Goal: Task Accomplishment & Management: Manage account settings

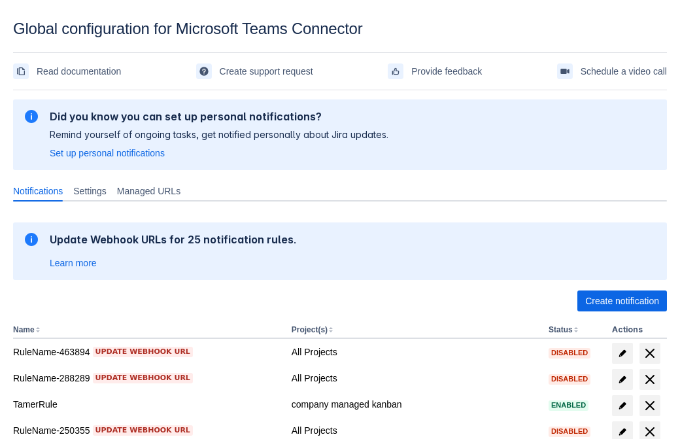
click at [622, 301] on span "Create notification" at bounding box center [622, 300] width 74 height 21
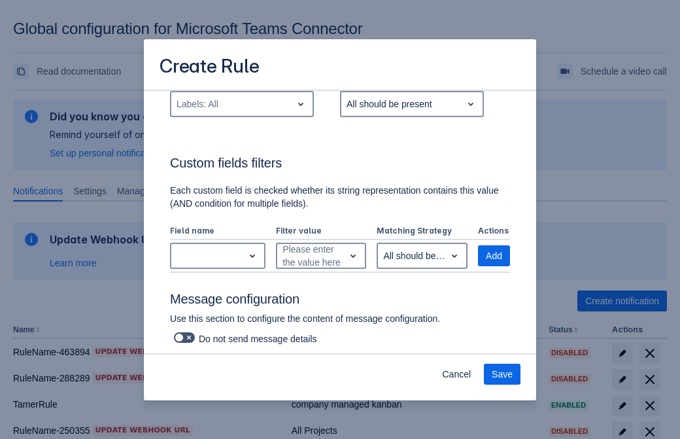
click at [241, 114] on div "Labels: All" at bounding box center [231, 103] width 120 height 21
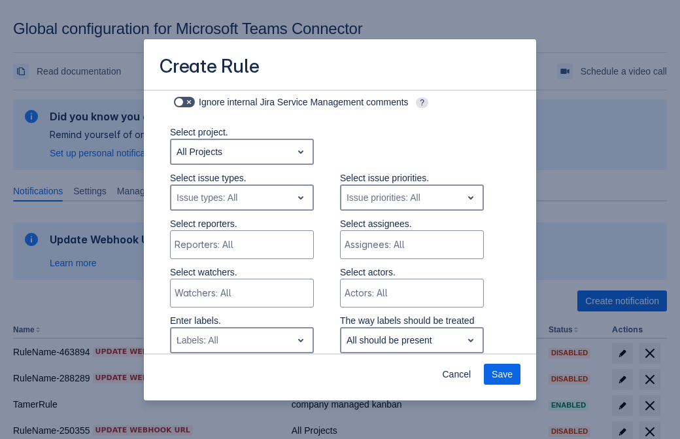
type input "986798_label"
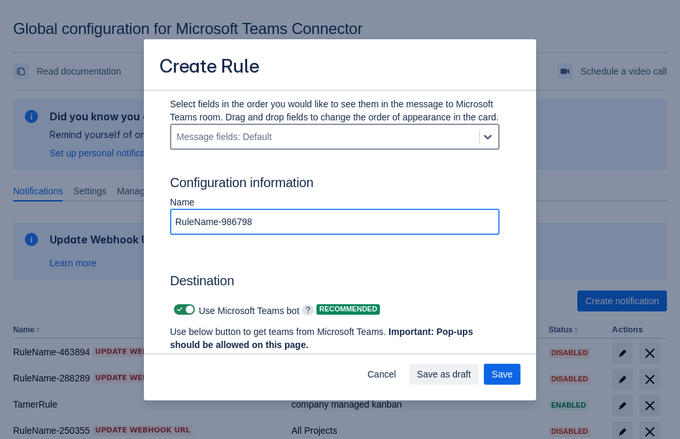
type input "RuleName-986798"
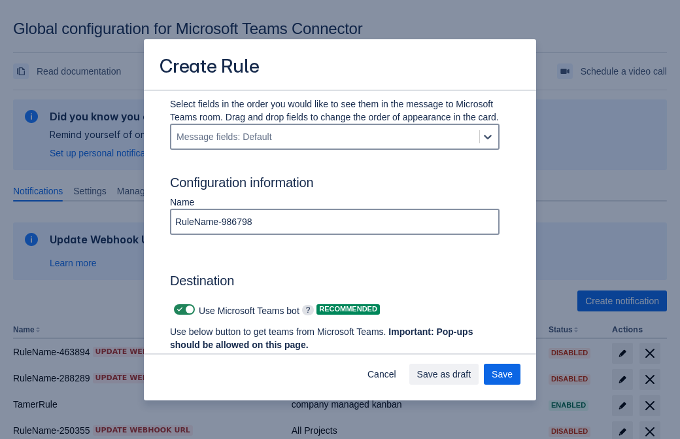
click at [178, 309] on span "Scrollable content" at bounding box center [179, 309] width 10 height 10
click at [178, 309] on input "Scrollable content" at bounding box center [178, 309] width 8 height 8
checkbox input "false"
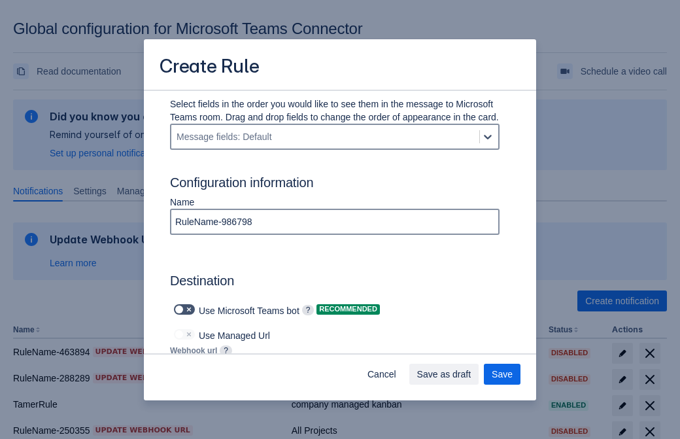
type input "https://prod-172.westeurope.logic.azure.com:443/workflows/ae977bb6ae334c9d95dfe…"
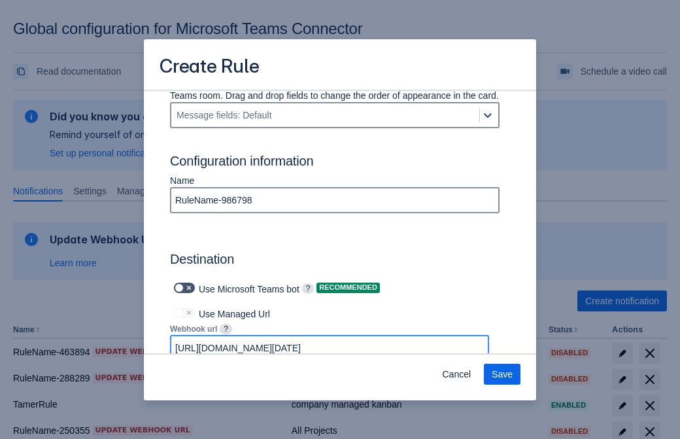
click at [502, 374] on span "Save" at bounding box center [501, 373] width 21 height 21
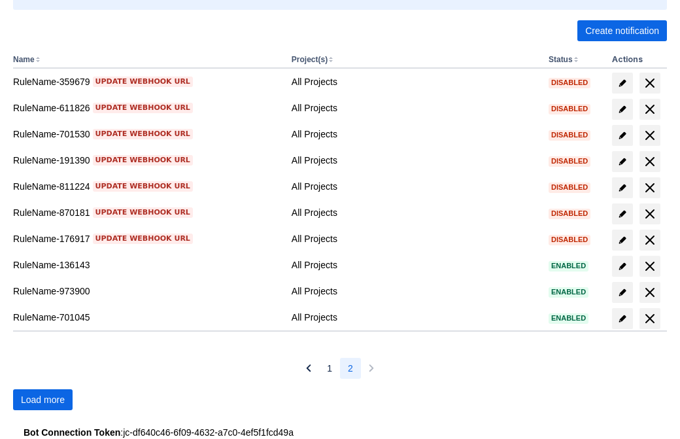
click at [42, 399] on span "Load more" at bounding box center [43, 399] width 44 height 21
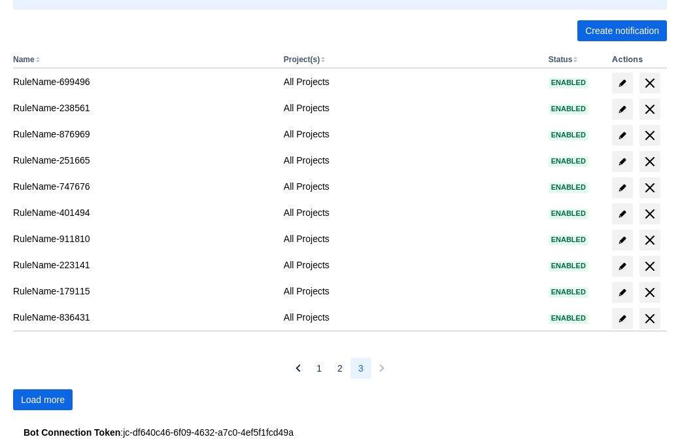
click at [42, 399] on span "Load more" at bounding box center [43, 399] width 44 height 21
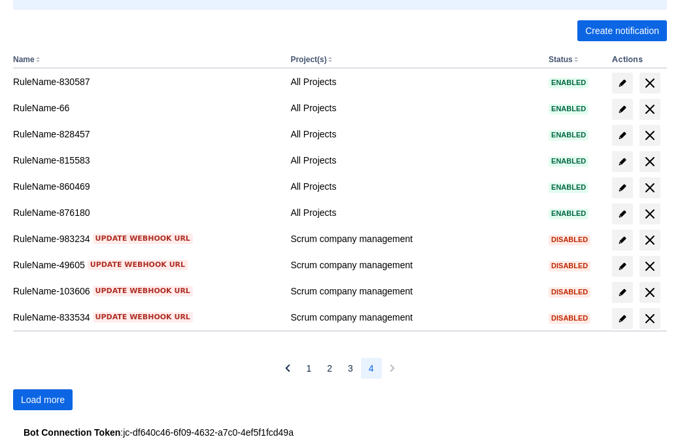
click at [42, 399] on span "Load more" at bounding box center [43, 399] width 44 height 21
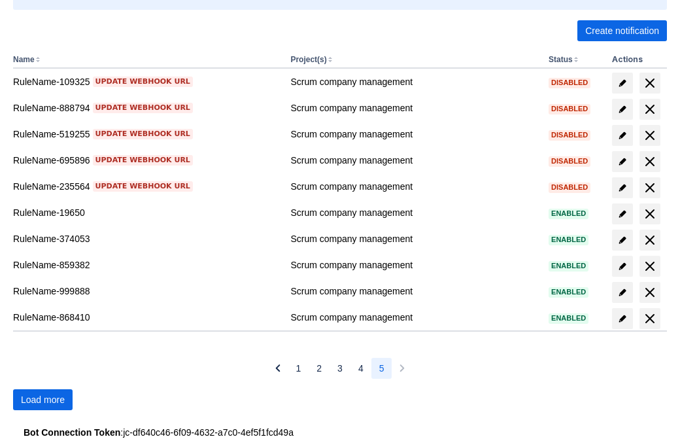
click at [42, 399] on span "Load more" at bounding box center [43, 399] width 44 height 21
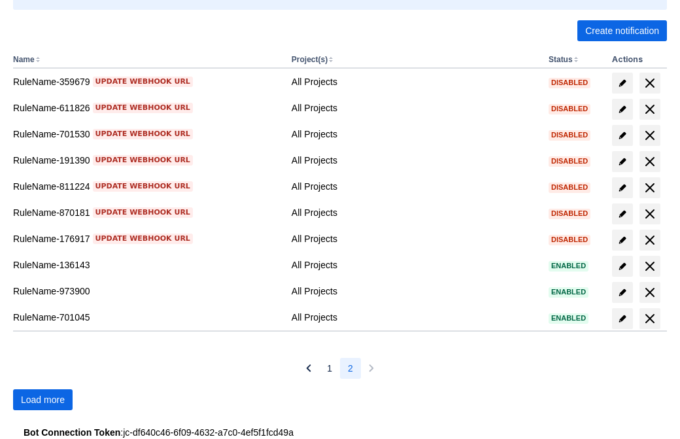
click at [42, 399] on span "Load more" at bounding box center [43, 399] width 44 height 21
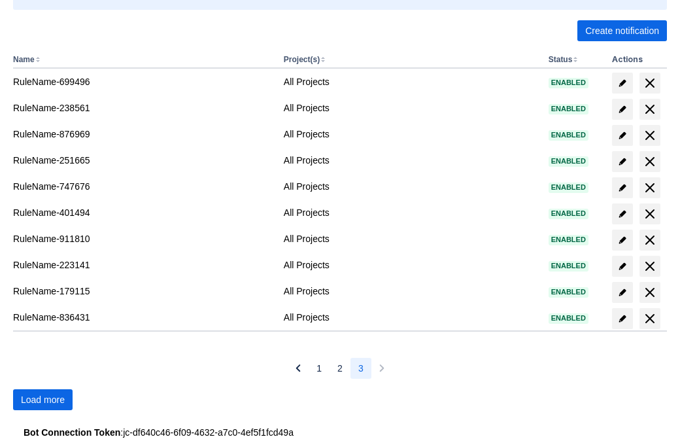
click at [42, 399] on span "Load more" at bounding box center [43, 399] width 44 height 21
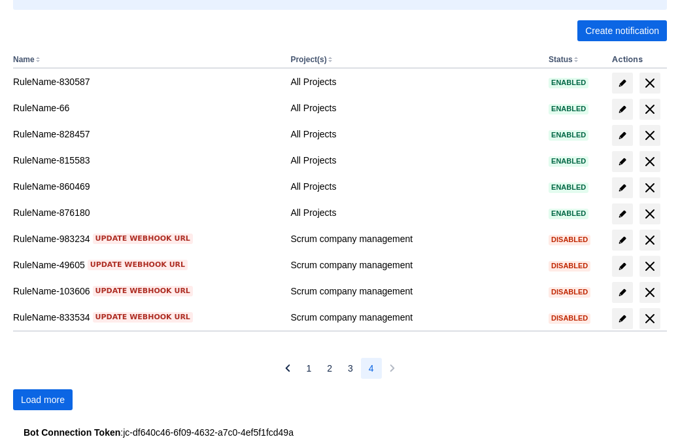
click at [42, 399] on span "Load more" at bounding box center [43, 399] width 44 height 21
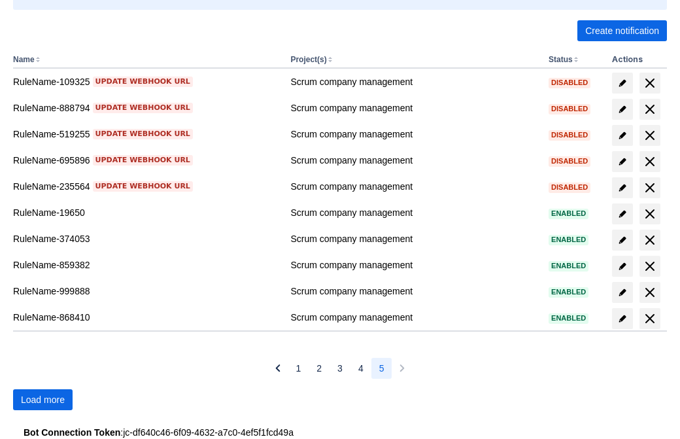
click at [42, 399] on span "Load more" at bounding box center [43, 399] width 44 height 21
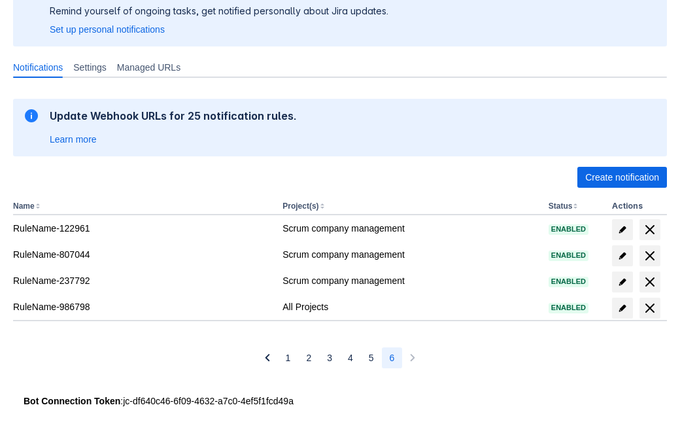
click at [649, 308] on span "delete" at bounding box center [650, 308] width 16 height 16
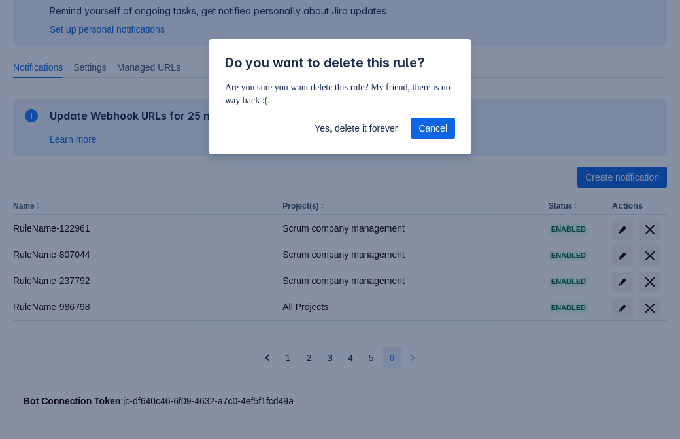
click at [356, 128] on span "Yes, delete it forever" at bounding box center [355, 128] width 83 height 21
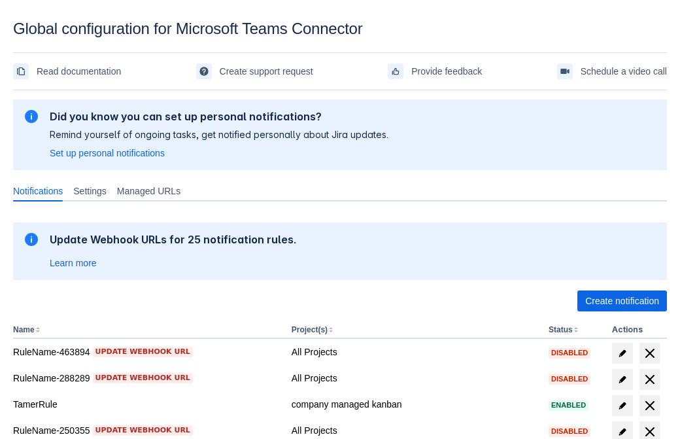
click at [622, 301] on span "Create notification" at bounding box center [622, 300] width 74 height 21
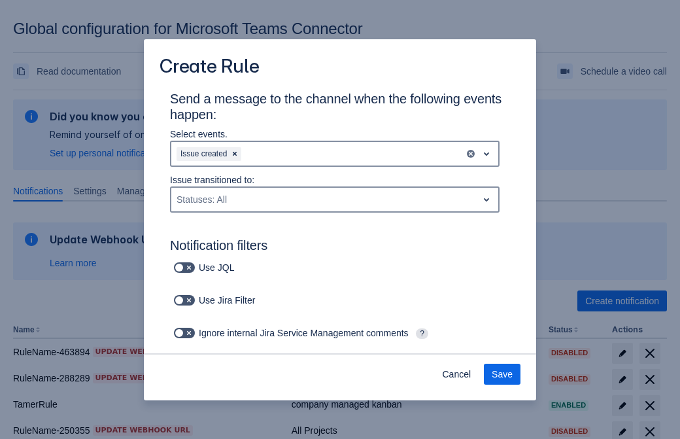
click at [335, 154] on div "Issue created" at bounding box center [317, 153] width 293 height 21
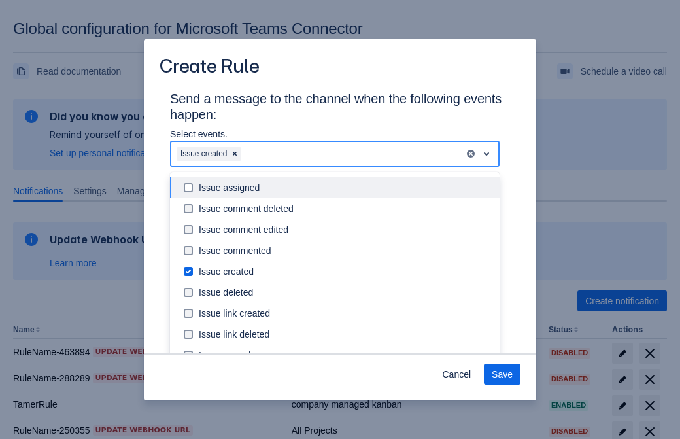
click at [345, 271] on div "Issue created" at bounding box center [345, 271] width 293 height 13
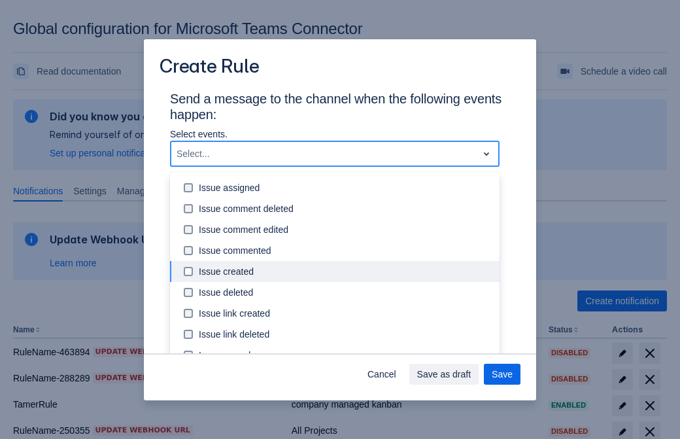
click at [345, 390] on div "Issue updated" at bounding box center [345, 396] width 293 height 13
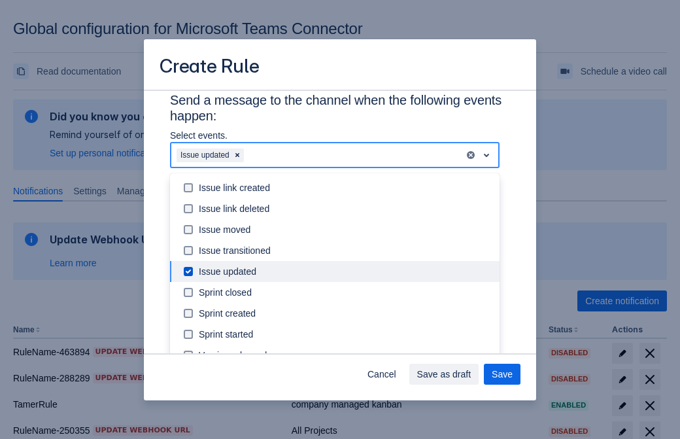
type input "811995_label"
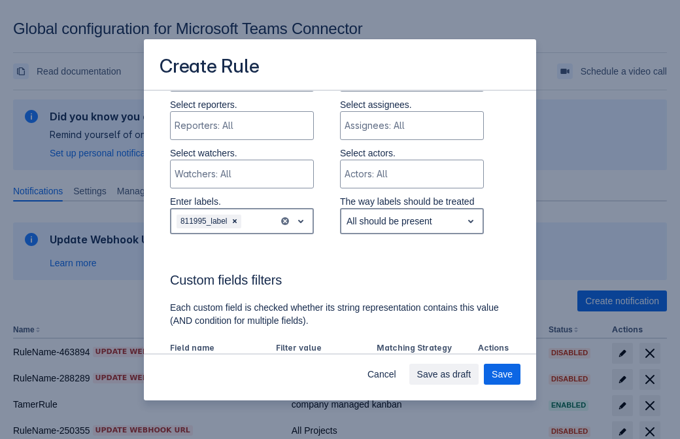
scroll to position [752, 0]
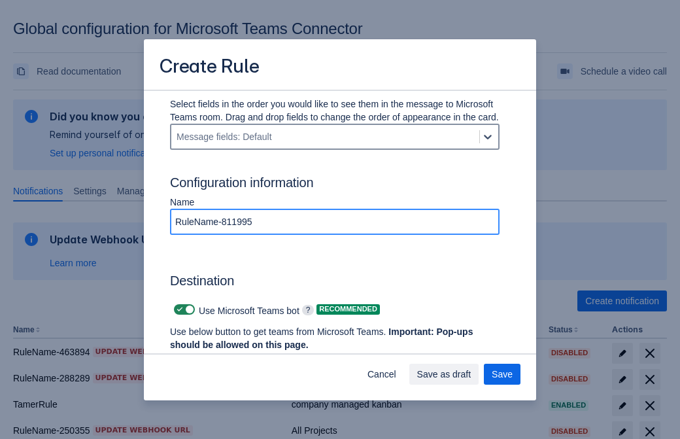
type input "RuleName-811995"
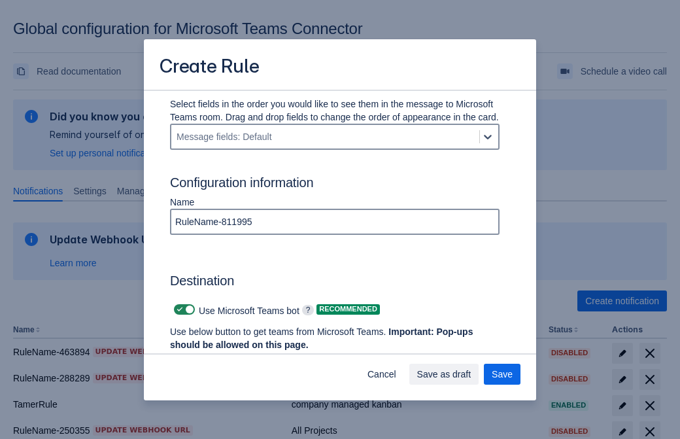
click at [178, 309] on span "Scrollable content" at bounding box center [179, 309] width 10 height 10
click at [178, 309] on input "Scrollable content" at bounding box center [178, 309] width 8 height 8
checkbox input "false"
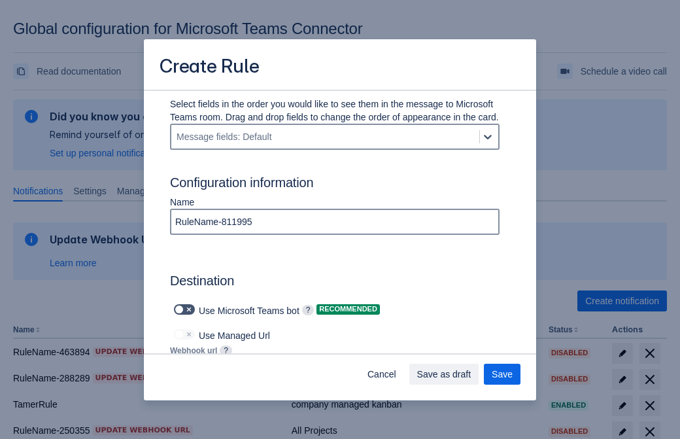
type input "https://prod-112.westeurope.logic.azure.com:443/workflows/bae959254738451b85002…"
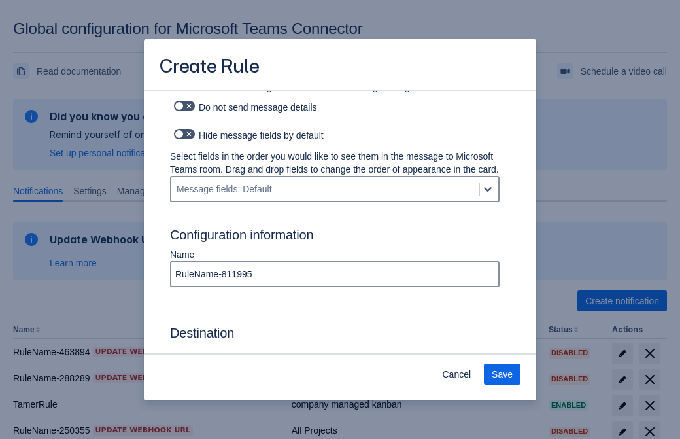
click at [502, 374] on span "Save" at bounding box center [501, 373] width 21 height 21
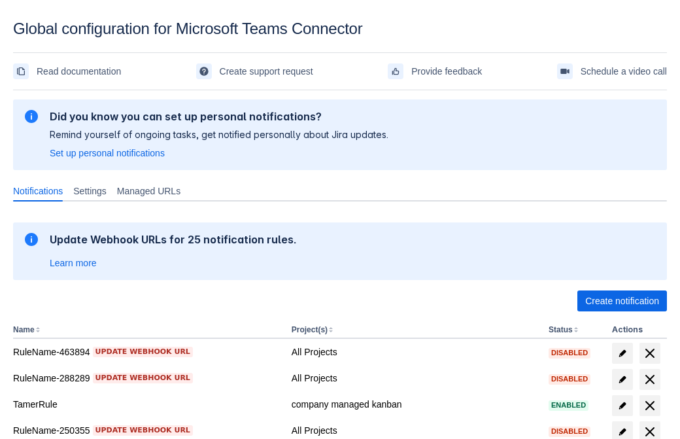
scroll to position [270, 0]
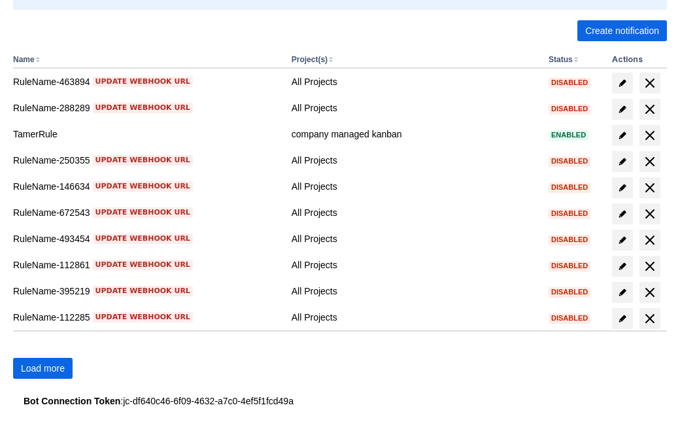
click at [42, 368] on span "Load more" at bounding box center [43, 367] width 44 height 21
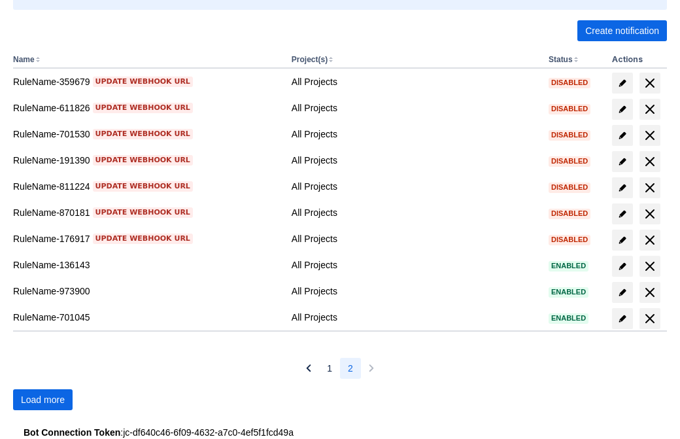
click at [42, 399] on span "Load more" at bounding box center [43, 399] width 44 height 21
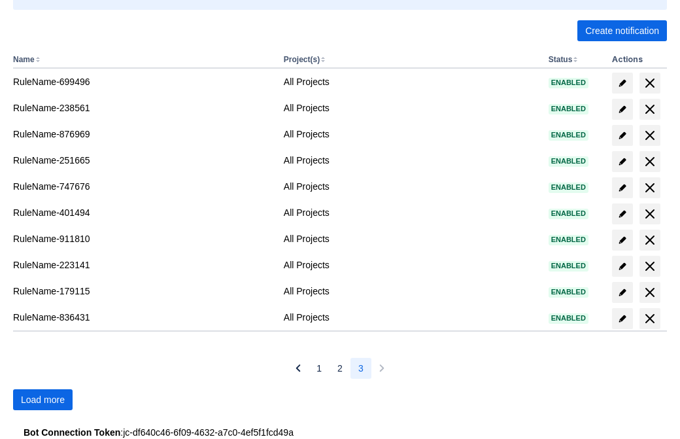
click at [42, 399] on span "Load more" at bounding box center [43, 399] width 44 height 21
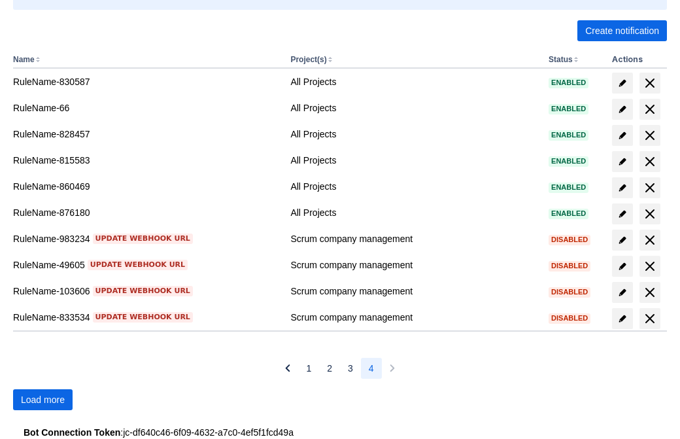
click at [42, 399] on span "Load more" at bounding box center [43, 399] width 44 height 21
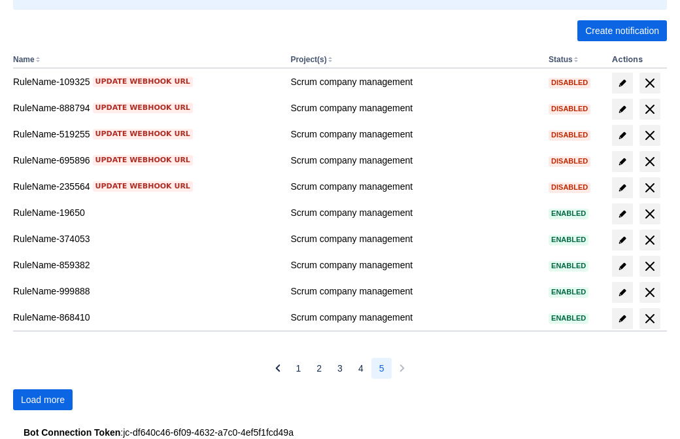
click at [42, 399] on span "Load more" at bounding box center [43, 399] width 44 height 21
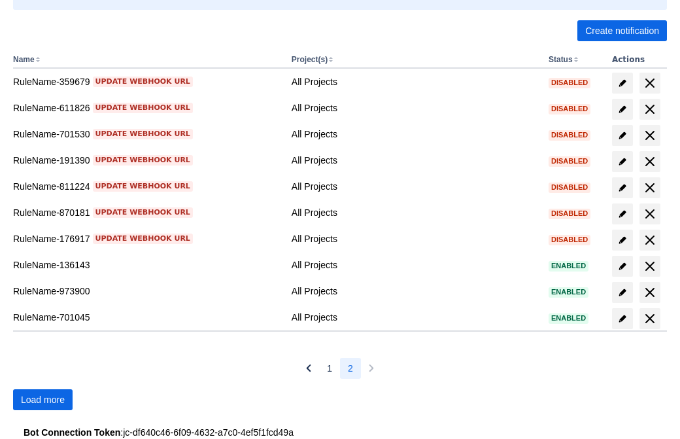
click at [42, 399] on span "Load more" at bounding box center [43, 399] width 44 height 21
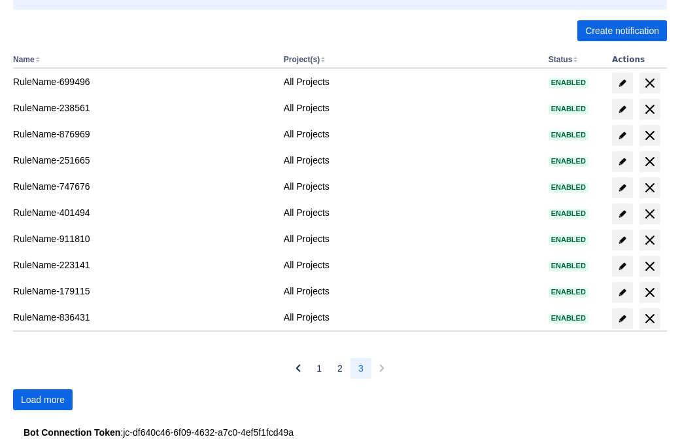
click at [42, 399] on span "Load more" at bounding box center [43, 399] width 44 height 21
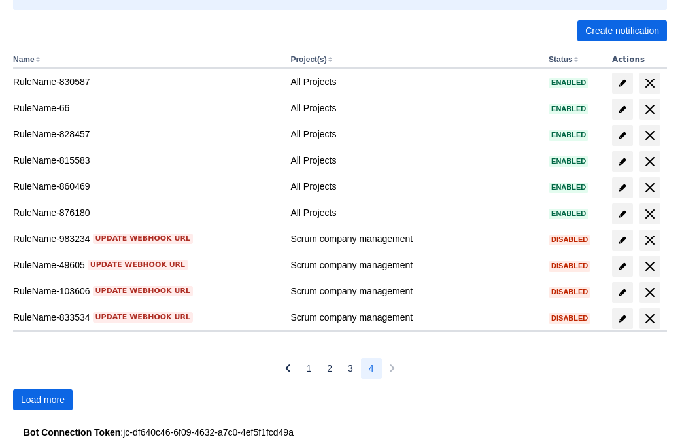
click at [42, 399] on span "Load more" at bounding box center [43, 399] width 44 height 21
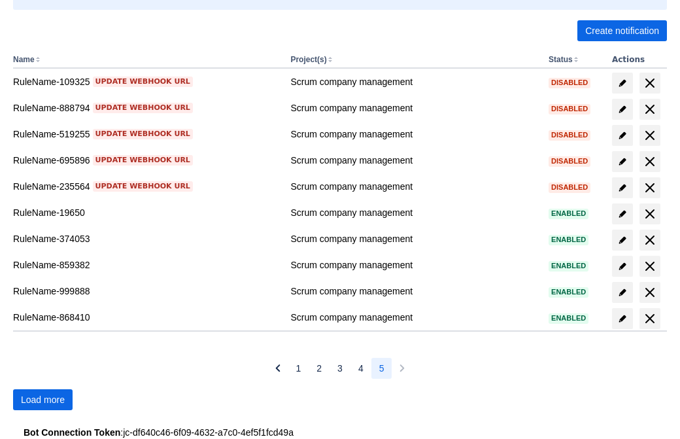
click at [42, 399] on span "Load more" at bounding box center [43, 399] width 44 height 21
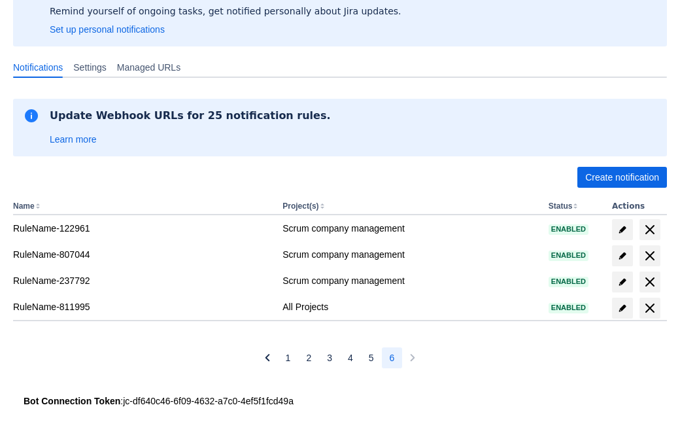
scroll to position [124, 0]
click at [649, 308] on span "delete" at bounding box center [650, 308] width 16 height 16
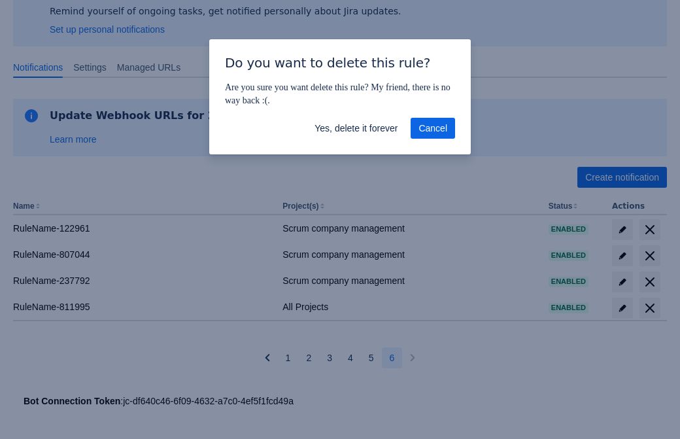
click at [356, 128] on span "Yes, delete it forever" at bounding box center [355, 128] width 83 height 21
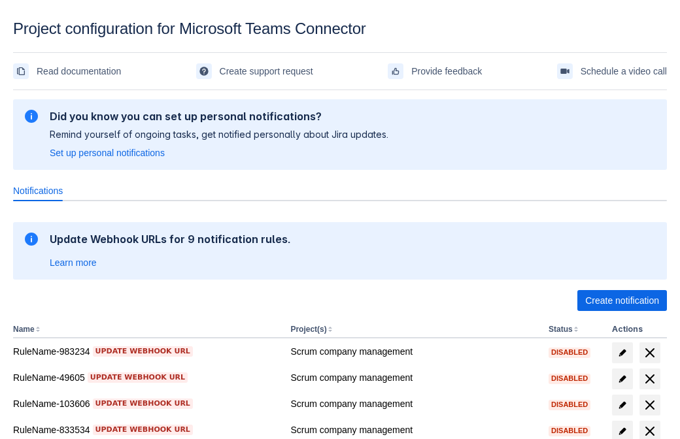
click at [622, 301] on span "Create notification" at bounding box center [622, 300] width 74 height 21
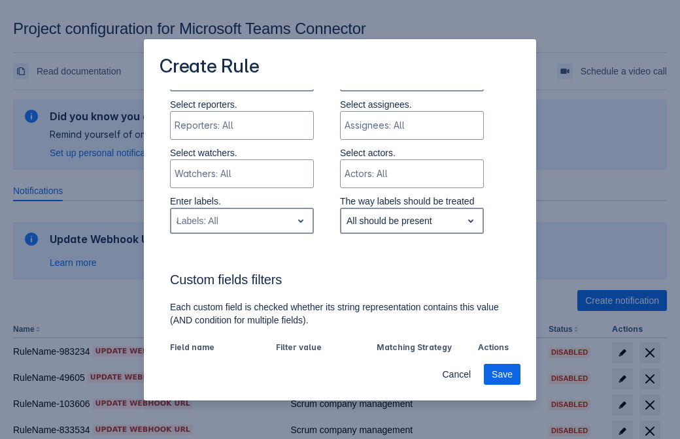
type input "487447_label"
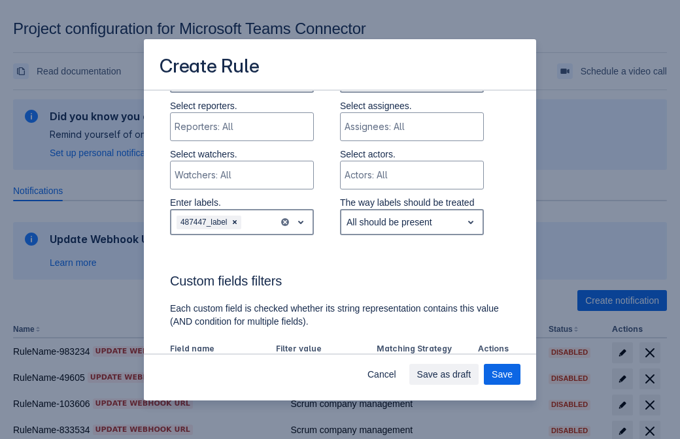
scroll to position [705, 0]
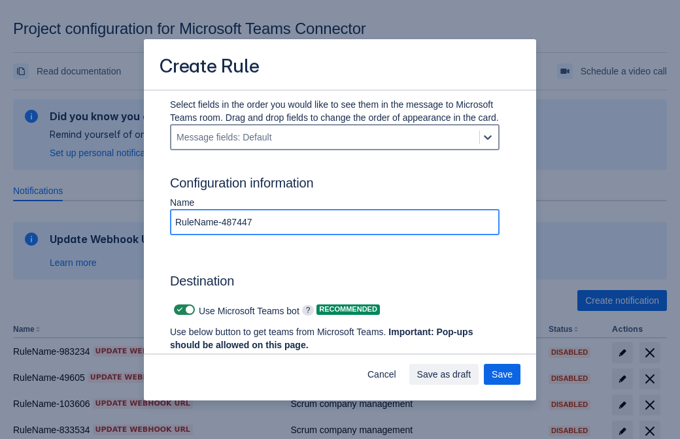
type input "RuleName-487447"
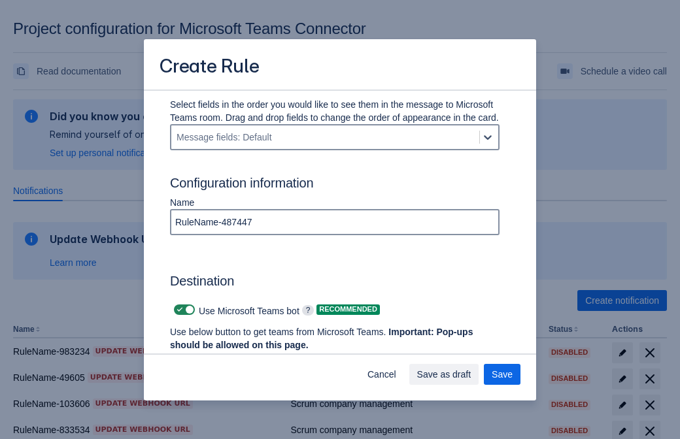
click at [178, 310] on span at bounding box center [179, 310] width 10 height 10
click at [178, 310] on input "checkbox" at bounding box center [178, 310] width 8 height 8
checkbox input "false"
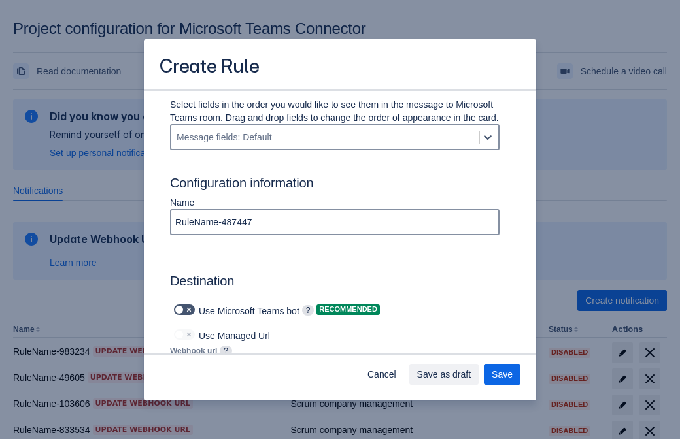
type input "https://prod-103.westeurope.logic.azure.com:443/workflows/562279af401f414e8dae6…"
click at [471, 374] on span "Save as draft" at bounding box center [444, 374] width 54 height 21
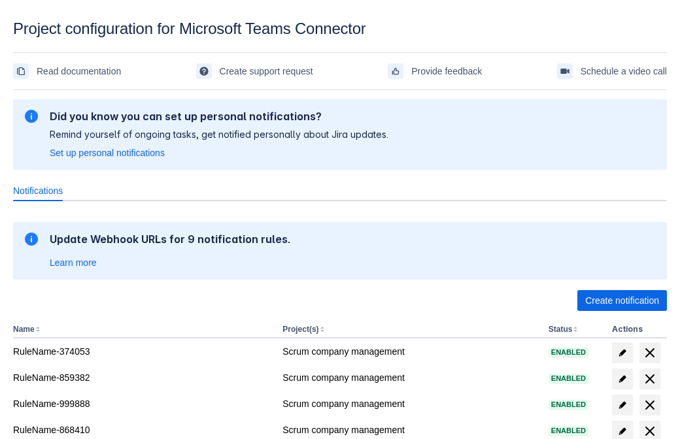
scroll to position [214, 0]
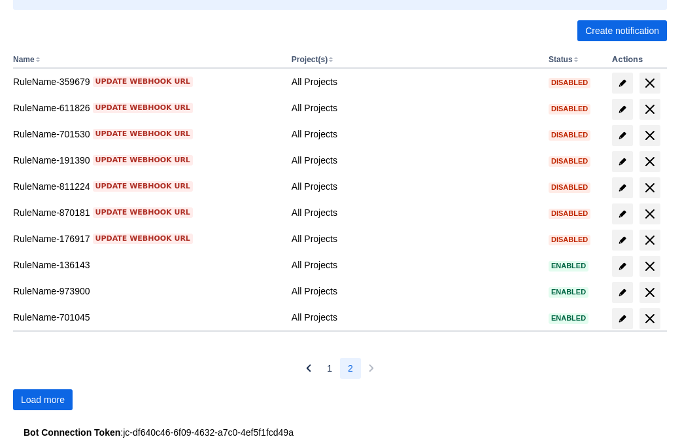
click at [42, 399] on span "Load more" at bounding box center [43, 399] width 44 height 21
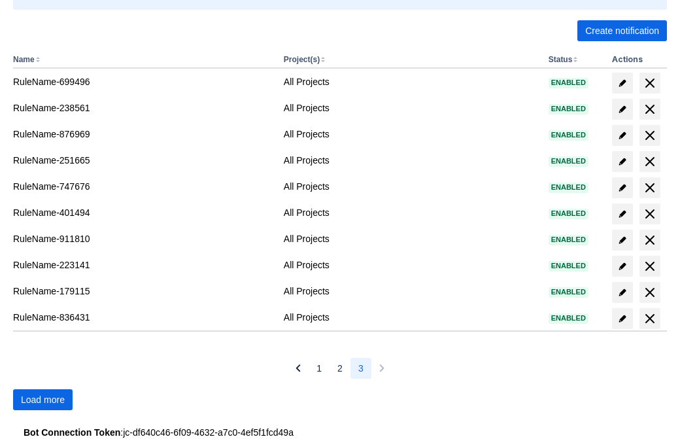
click at [42, 399] on span "Load more" at bounding box center [43, 399] width 44 height 21
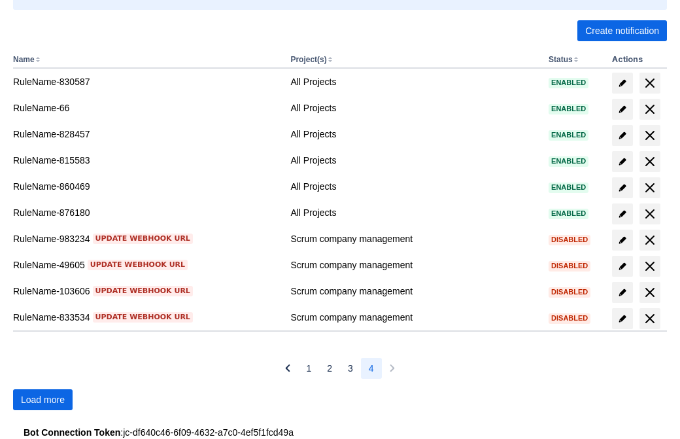
click at [42, 399] on span "Load more" at bounding box center [43, 399] width 44 height 21
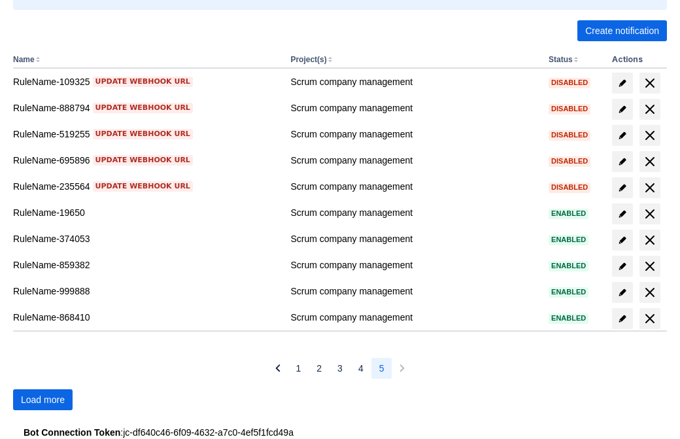
click at [42, 399] on span "Load more" at bounding box center [43, 399] width 44 height 21
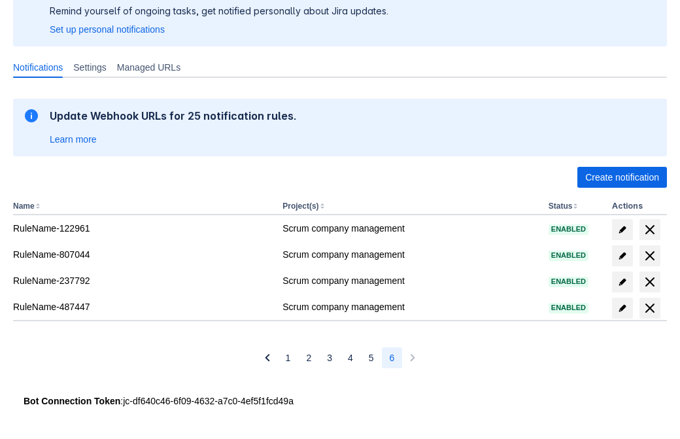
click at [649, 308] on span "delete" at bounding box center [650, 308] width 16 height 16
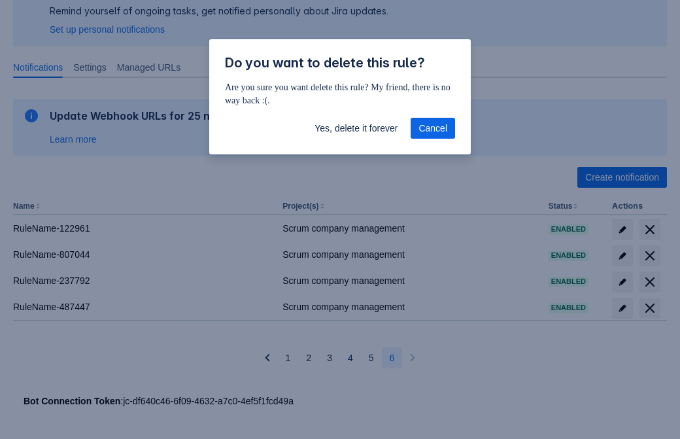
click at [356, 128] on span "Yes, delete it forever" at bounding box center [355, 128] width 83 height 21
